Goal: Navigation & Orientation: Understand site structure

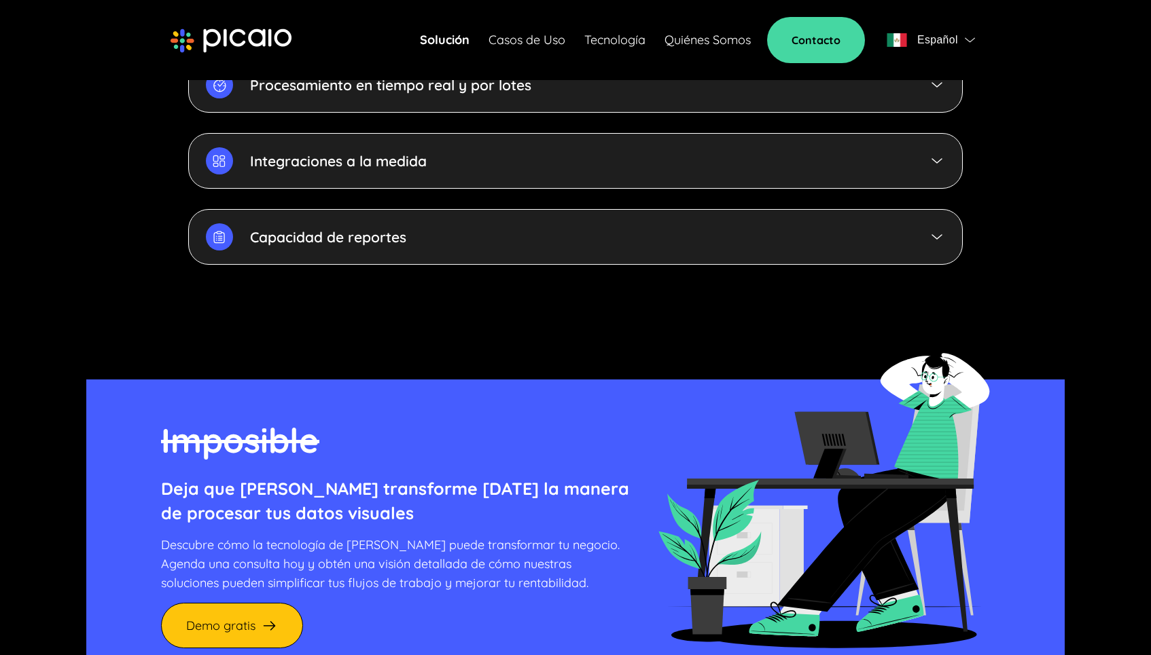
scroll to position [3665, 0]
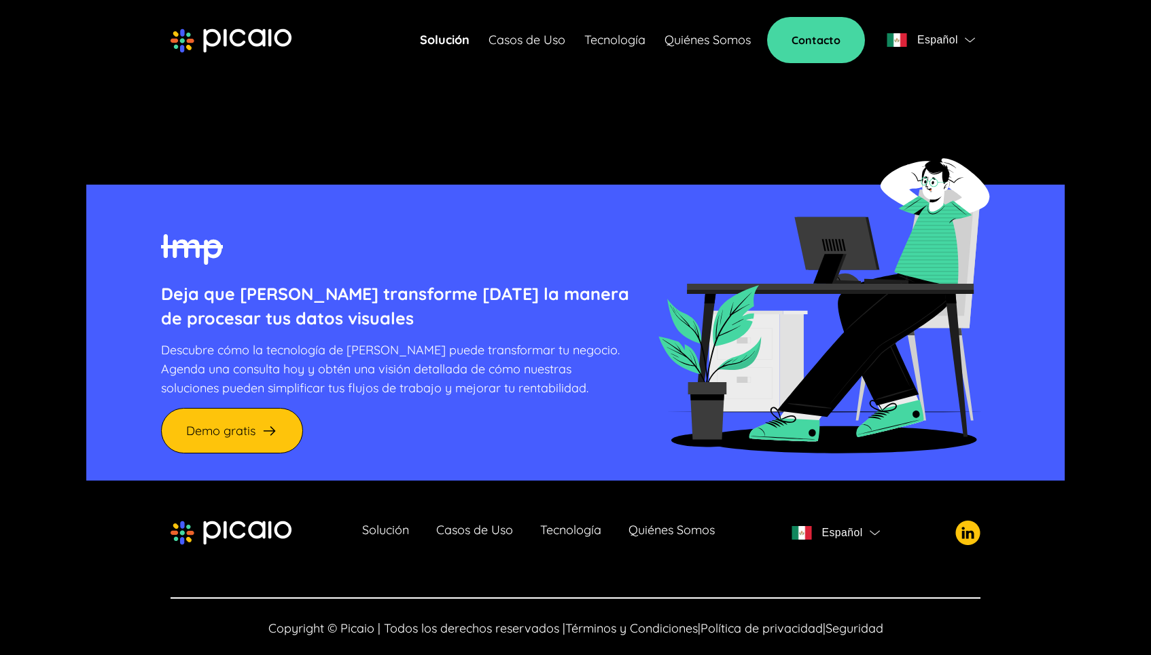
drag, startPoint x: 325, startPoint y: 522, endPoint x: 272, endPoint y: 515, distance: 53.4
click at [274, 520] on div "Solución Casos de Uso Tecnología Quiénes Somos Español" at bounding box center [575, 533] width 810 height 27
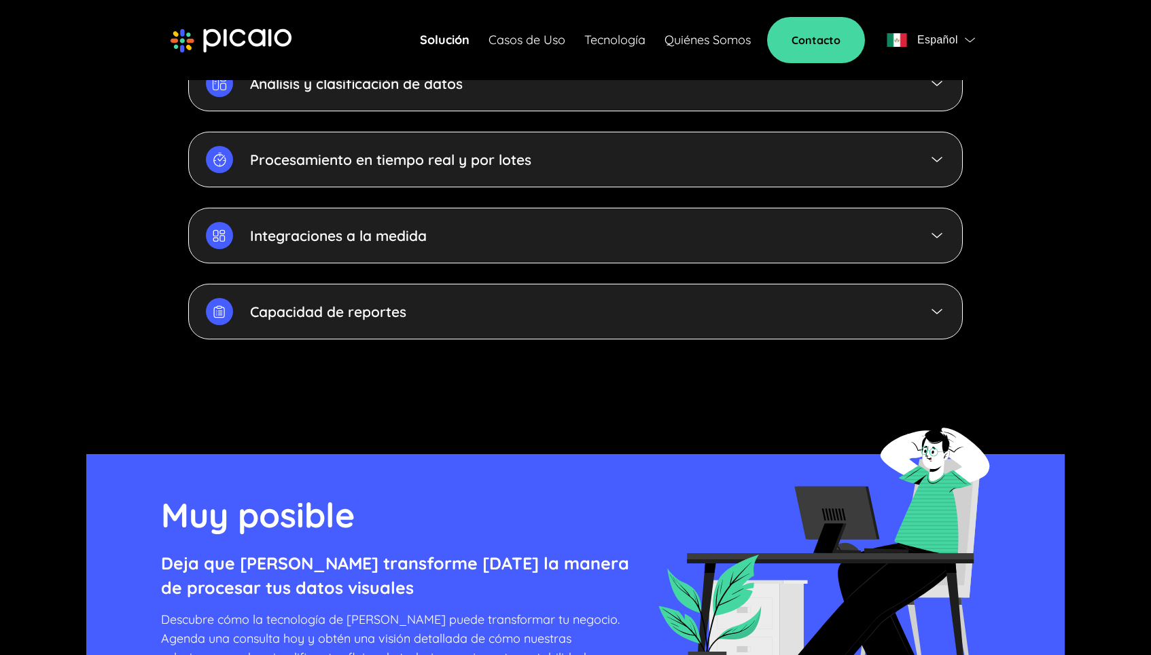
scroll to position [3370, 0]
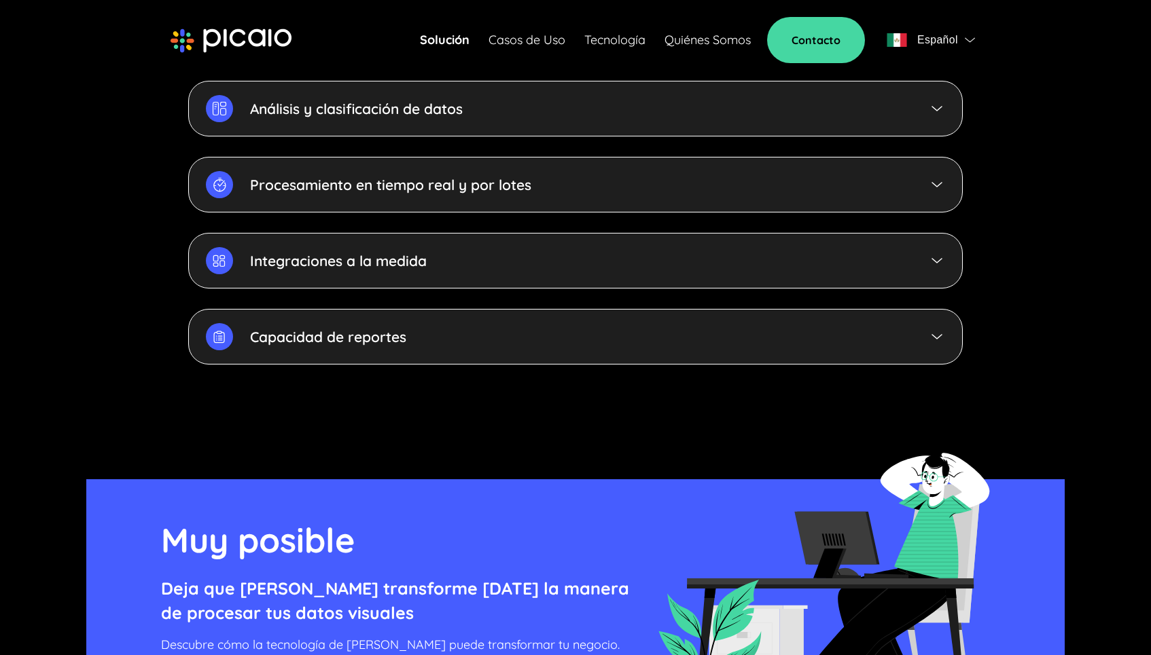
click at [447, 45] on link "Solución" at bounding box center [445, 40] width 50 height 19
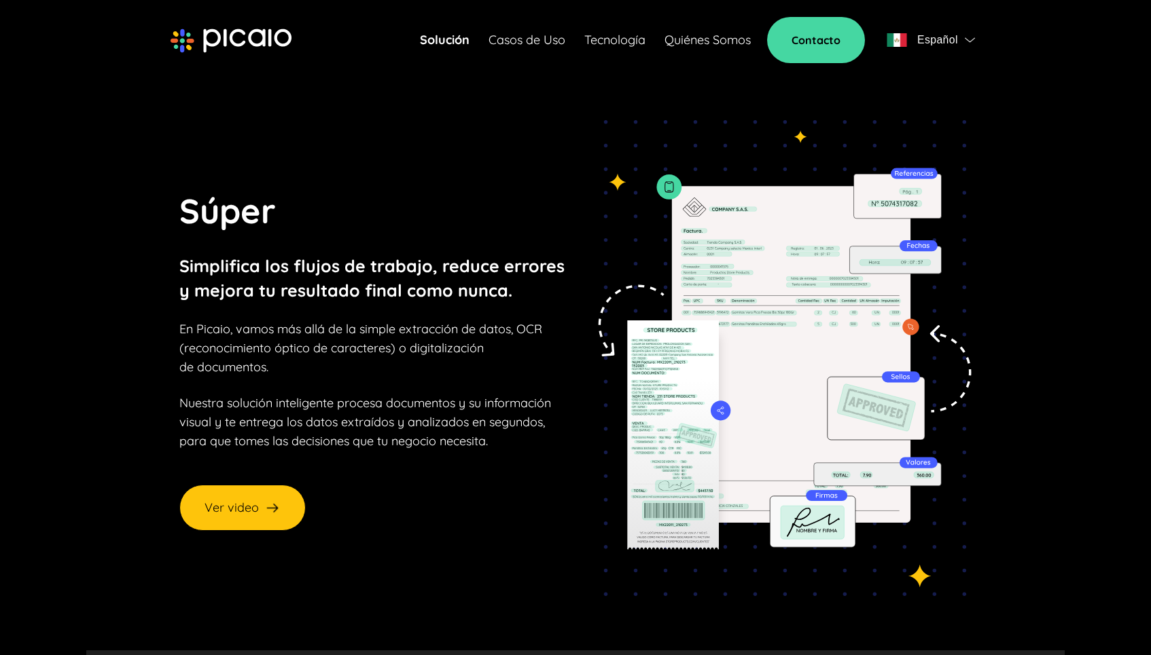
click at [522, 41] on link "Casos de Uso" at bounding box center [526, 40] width 77 height 19
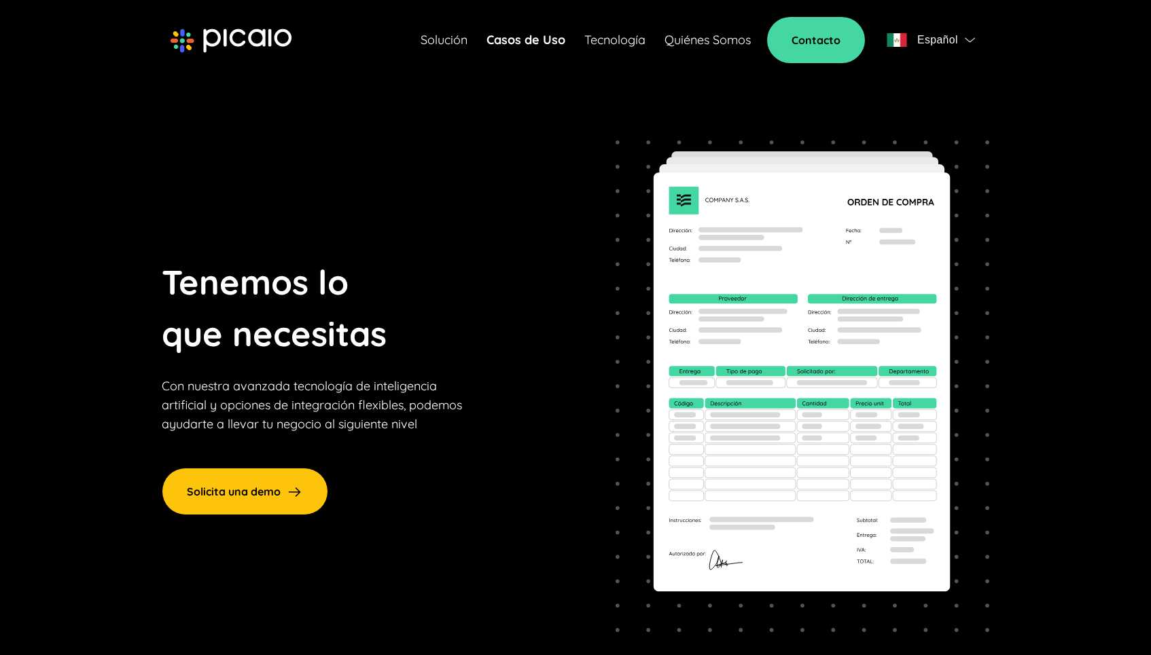
click at [691, 43] on link "Quiénes Somos" at bounding box center [707, 40] width 86 height 19
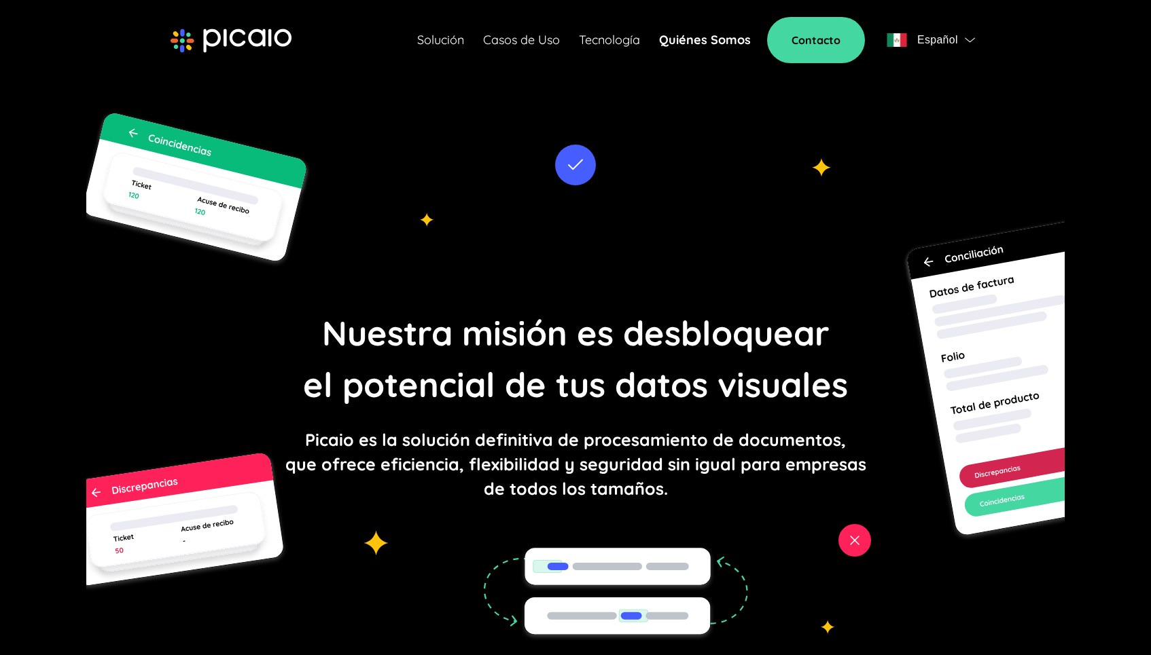
click at [611, 43] on link "Tecnología" at bounding box center [609, 40] width 61 height 19
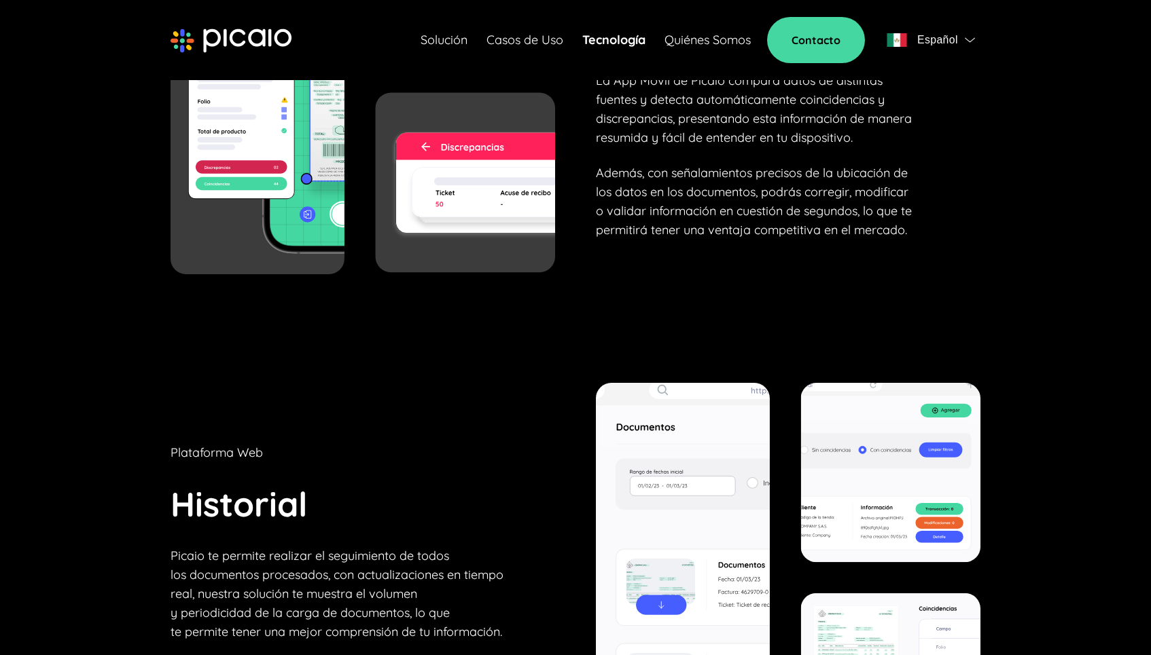
scroll to position [3889, 0]
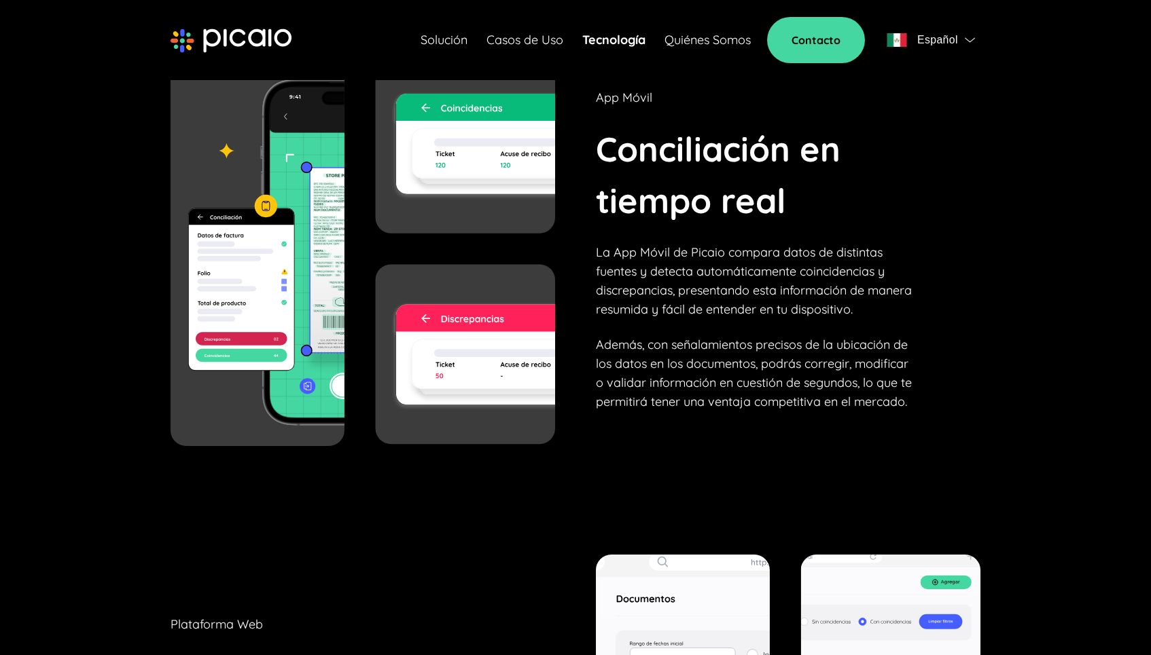
click at [454, 40] on link "Solución" at bounding box center [443, 40] width 47 height 19
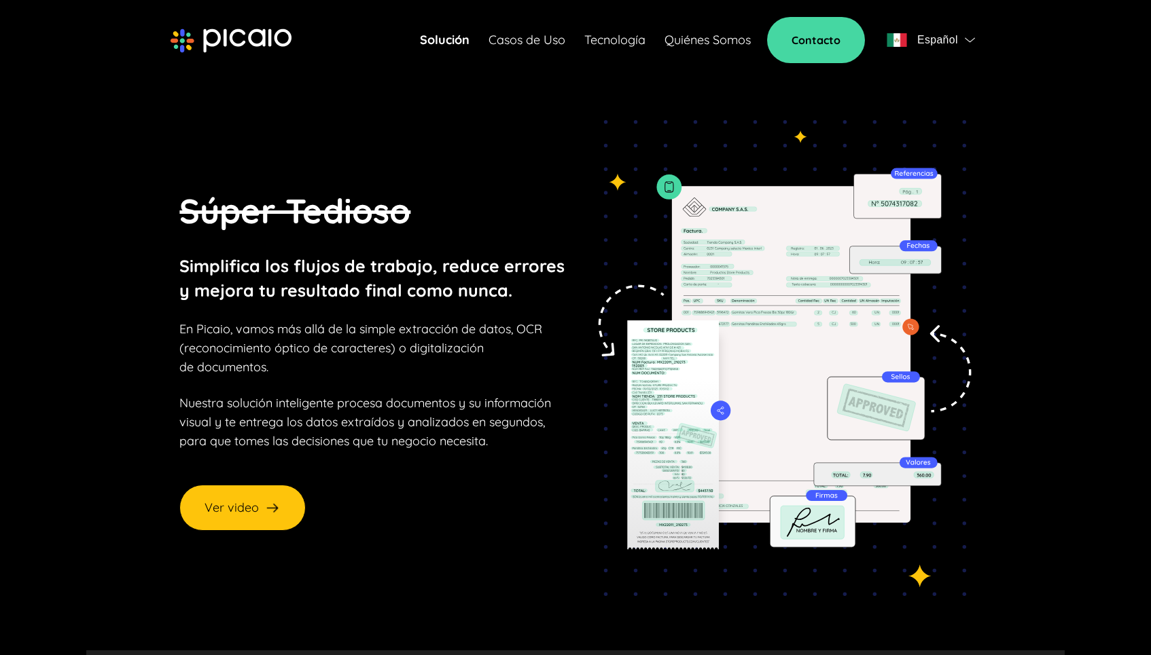
scroll to position [4, 0]
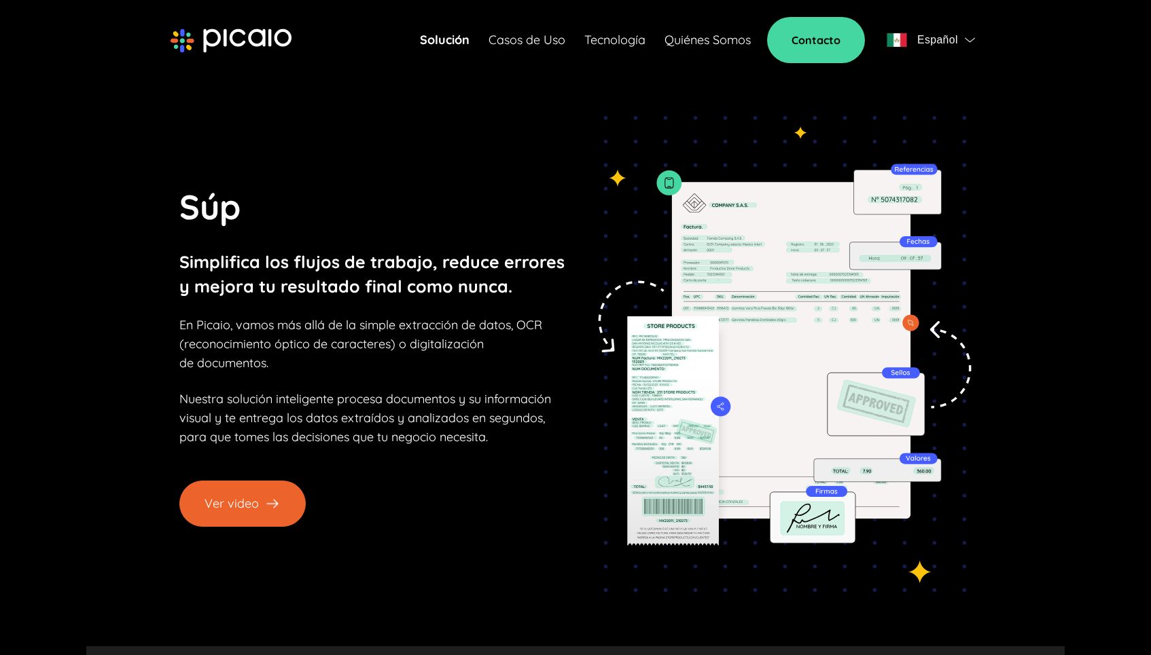
click at [216, 503] on button "Ver video" at bounding box center [242, 504] width 126 height 46
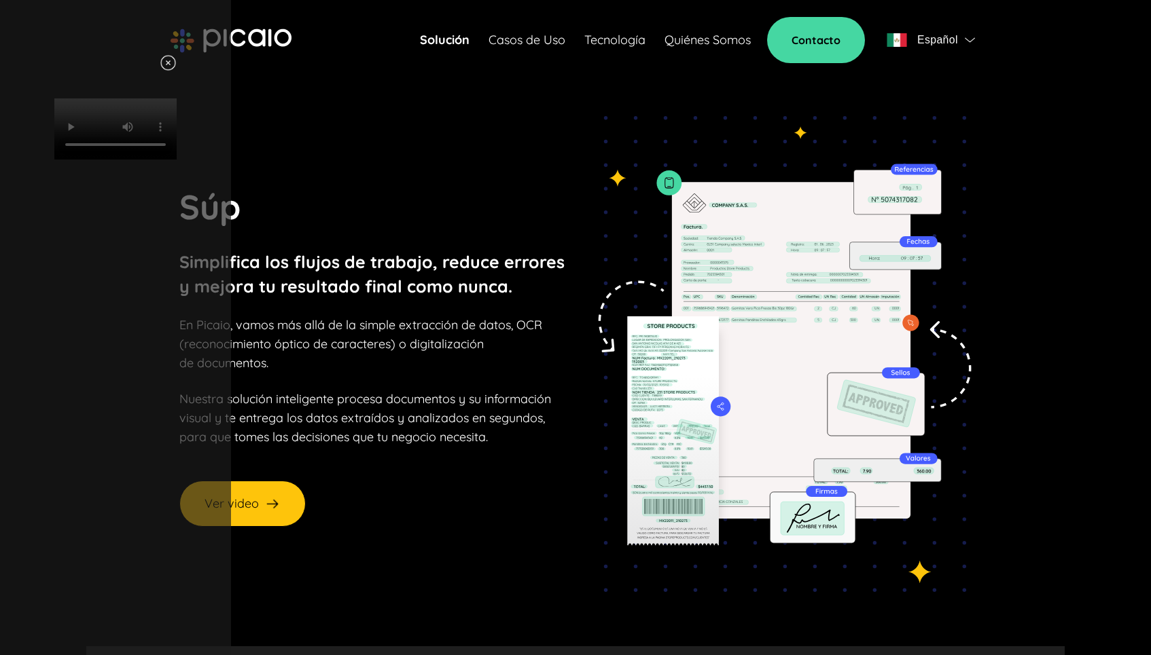
click at [177, 68] on img at bounding box center [168, 62] width 17 height 17
